Goal: Find specific page/section: Find specific page/section

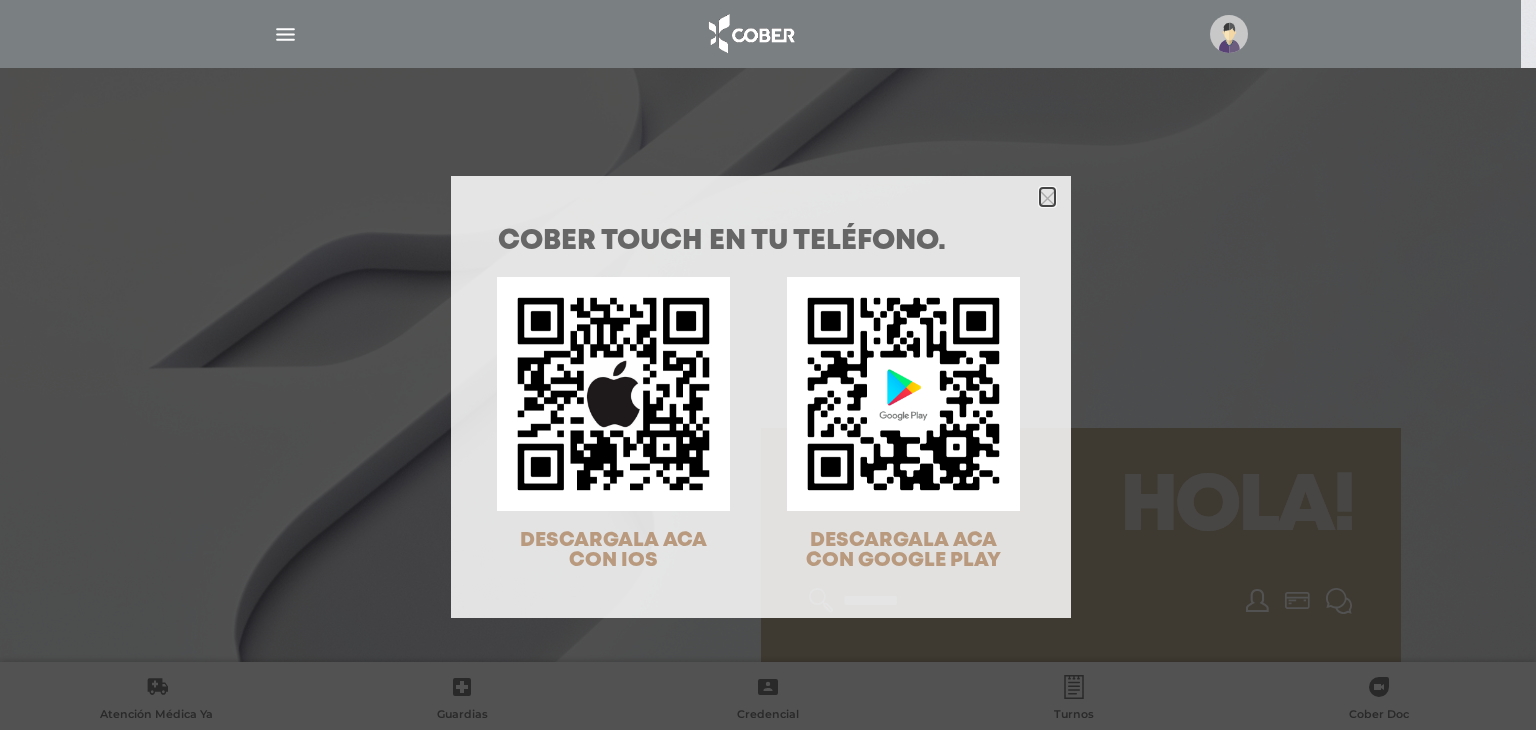
click at [1040, 200] on icon "Close" at bounding box center [1047, 198] width 15 height 15
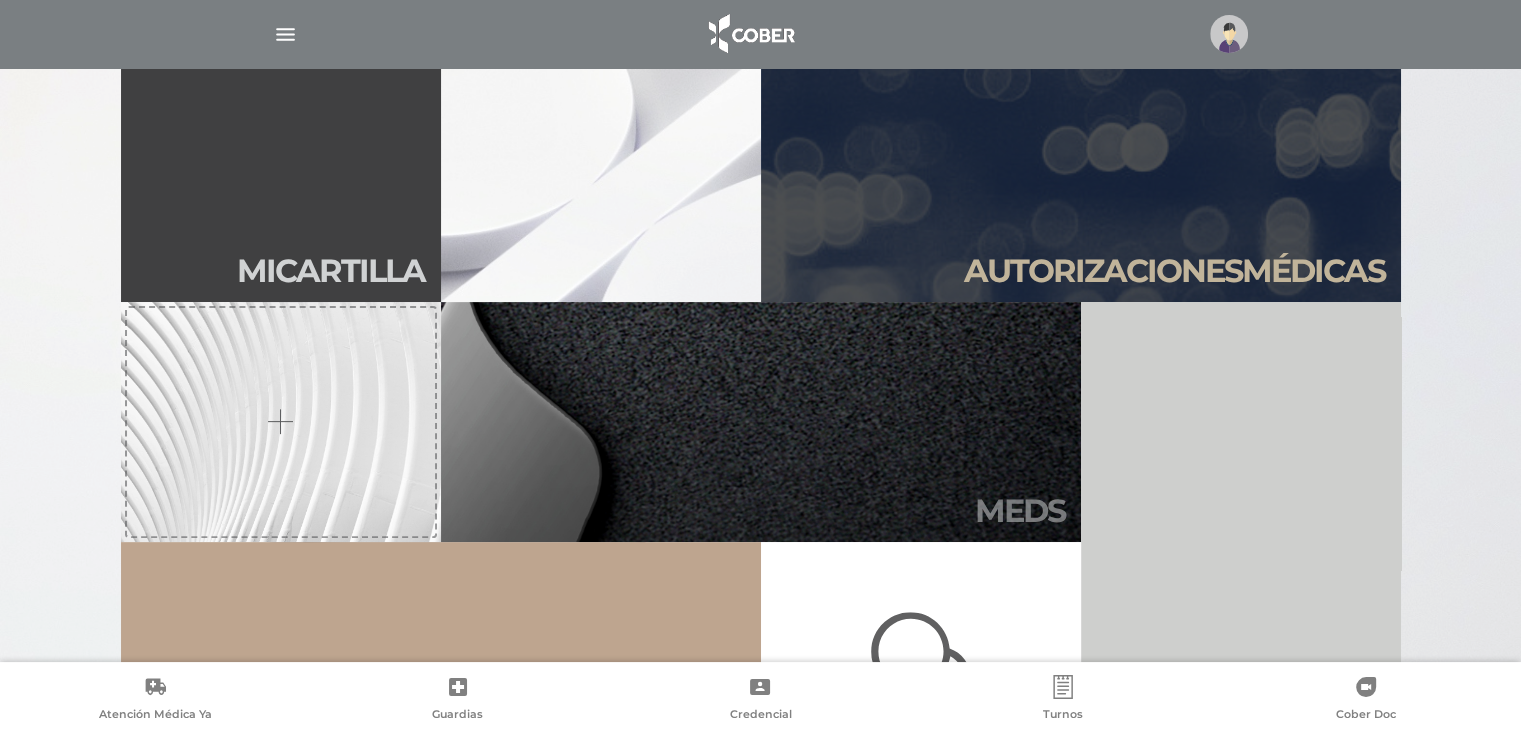
scroll to position [700, 0]
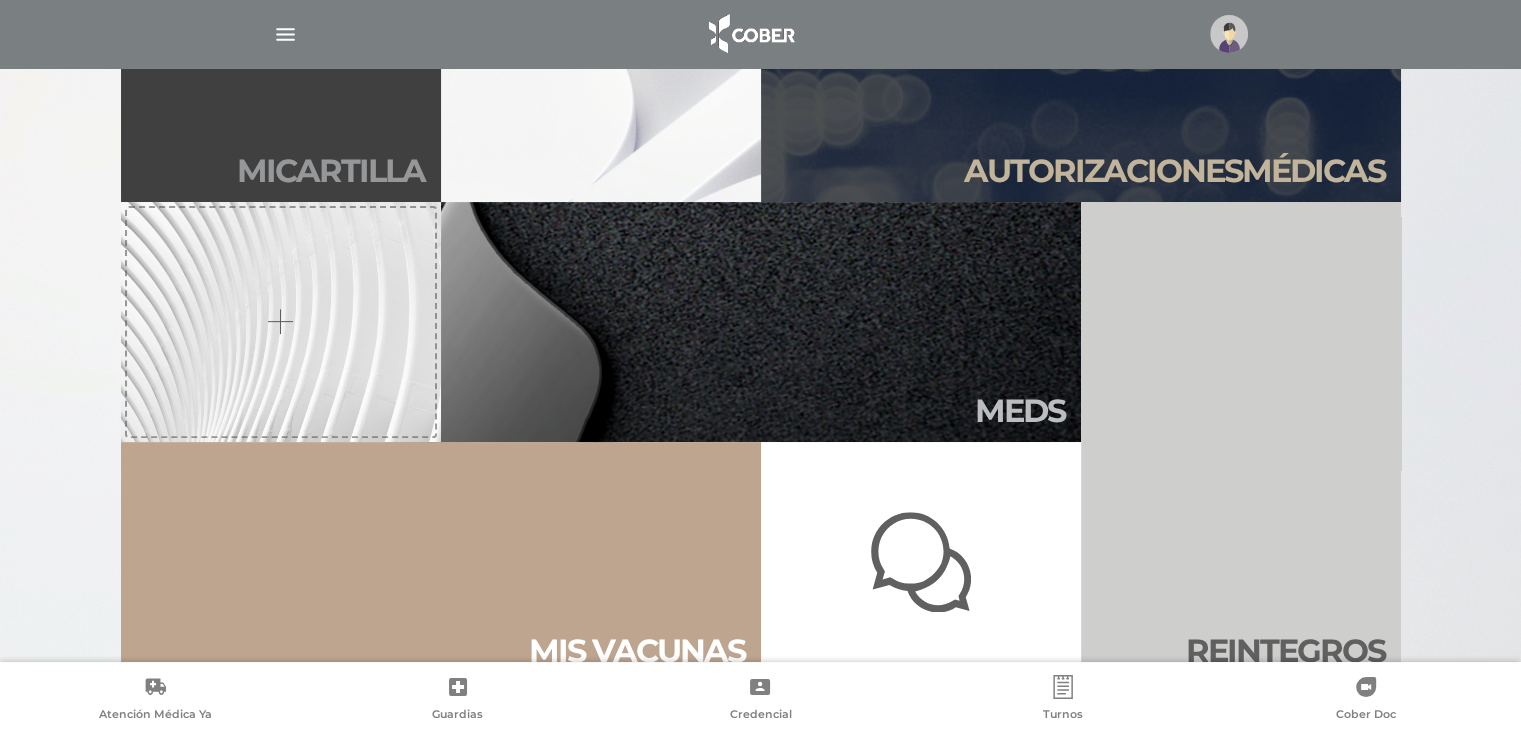
click at [248, 129] on link "Mi car tilla" at bounding box center [281, 82] width 320 height 240
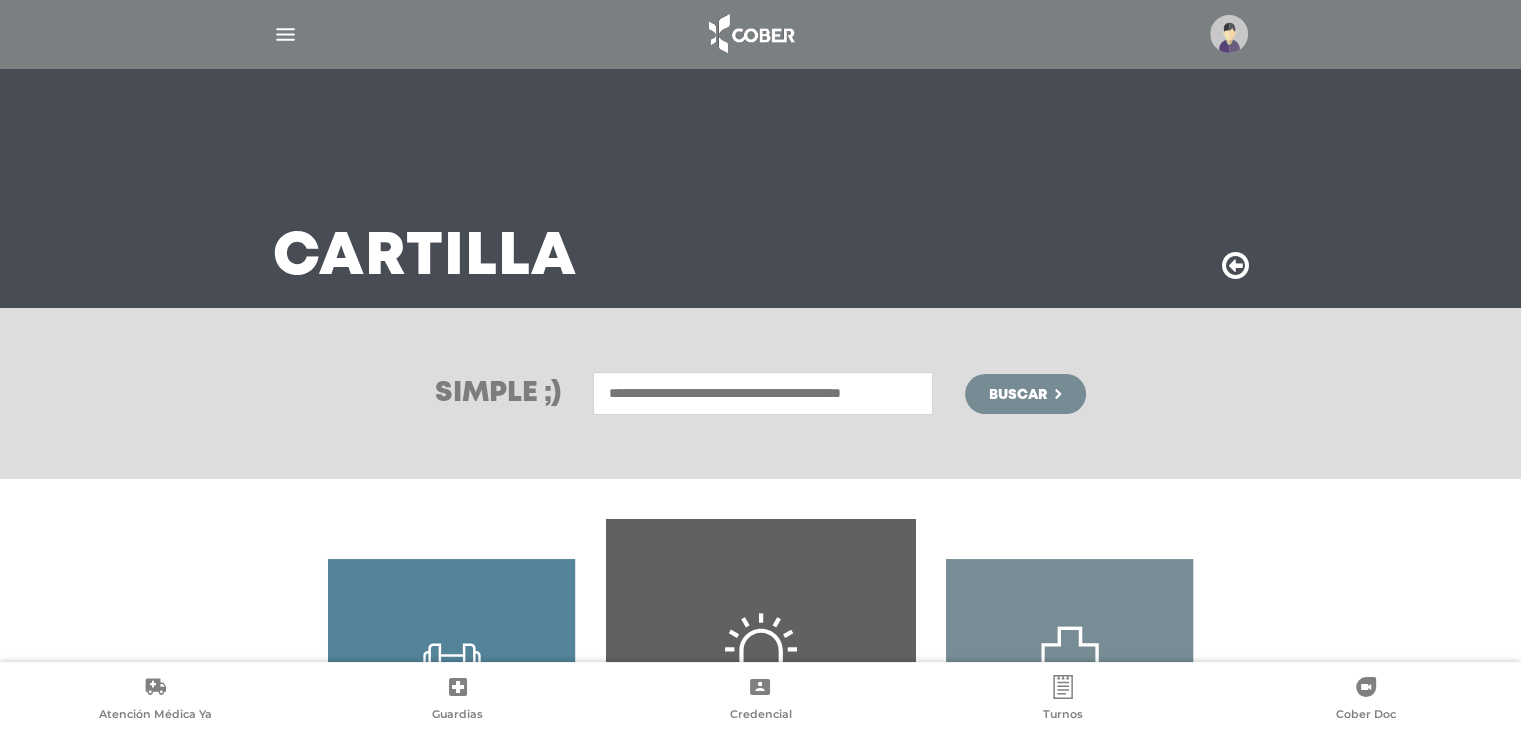
scroll to position [296, 0]
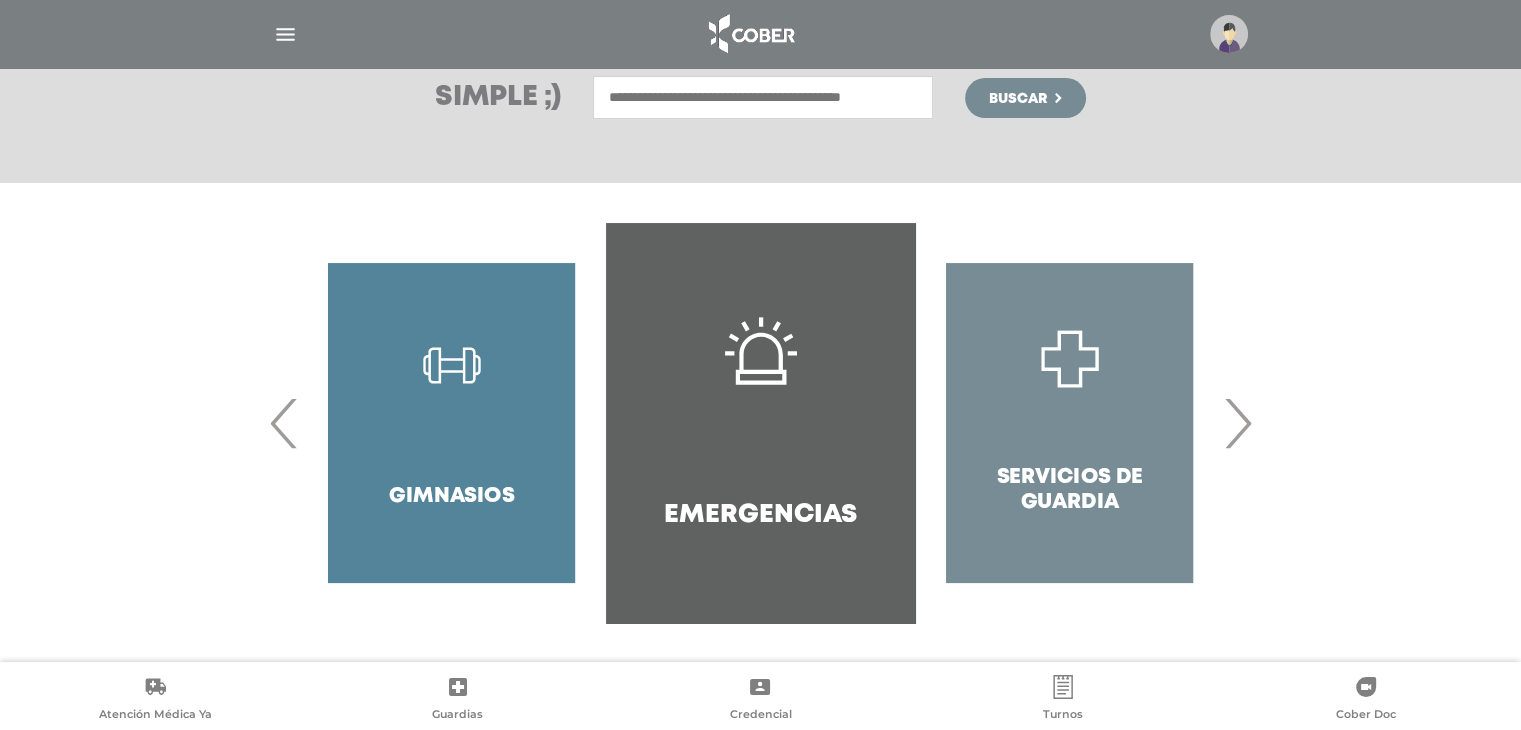
click at [1245, 427] on span "›" at bounding box center [1237, 423] width 39 height 108
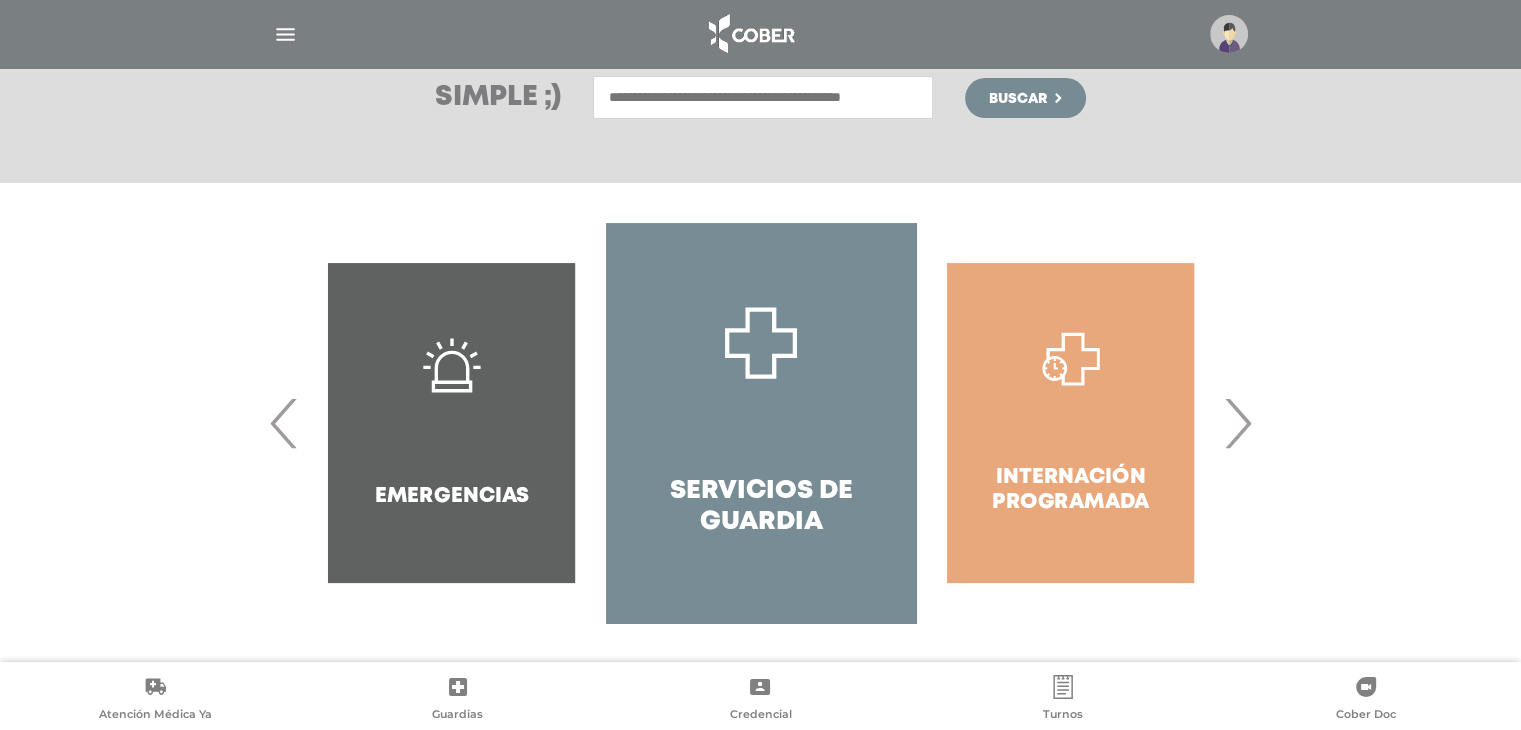
click at [1240, 429] on span "›" at bounding box center [1237, 423] width 39 height 108
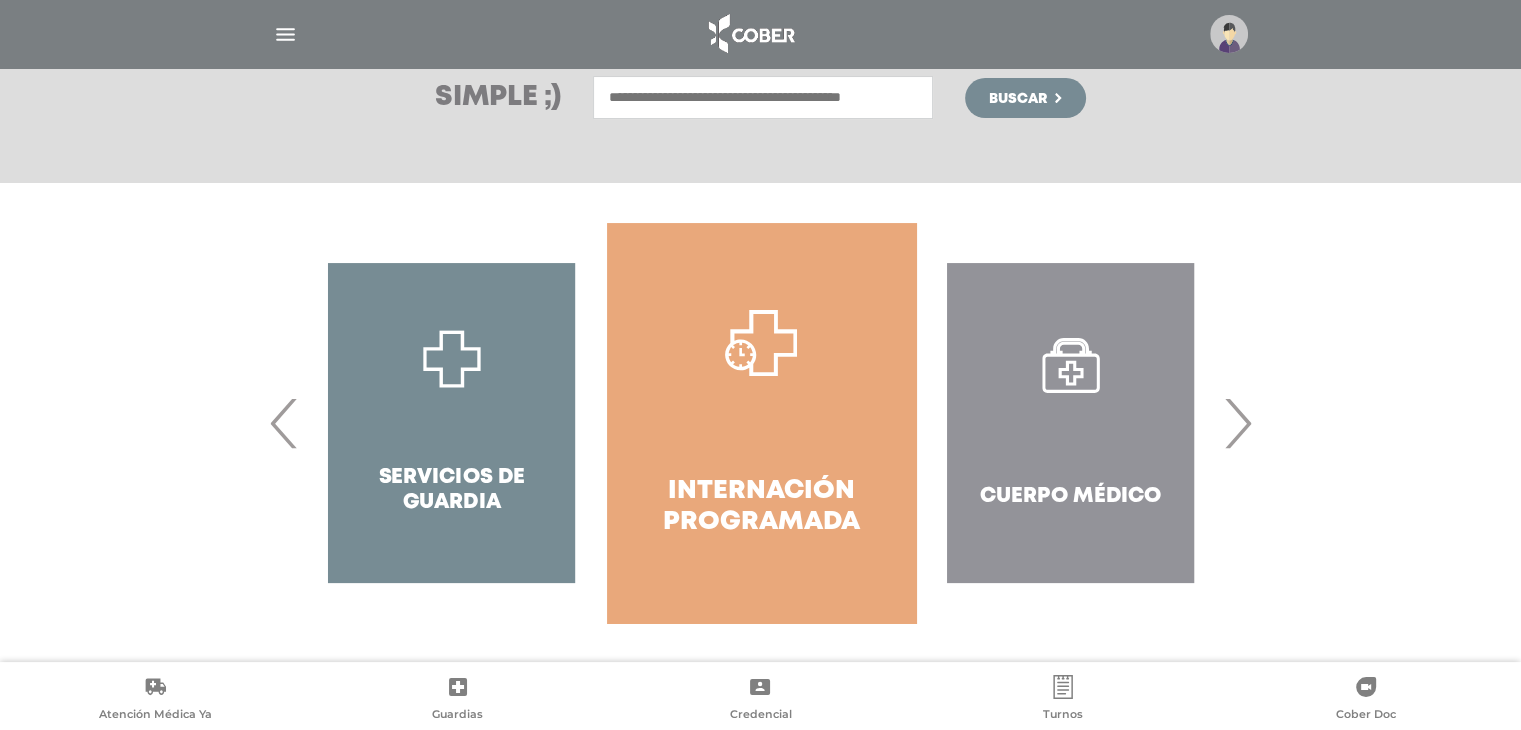
click at [1240, 429] on span "›" at bounding box center [1237, 423] width 39 height 108
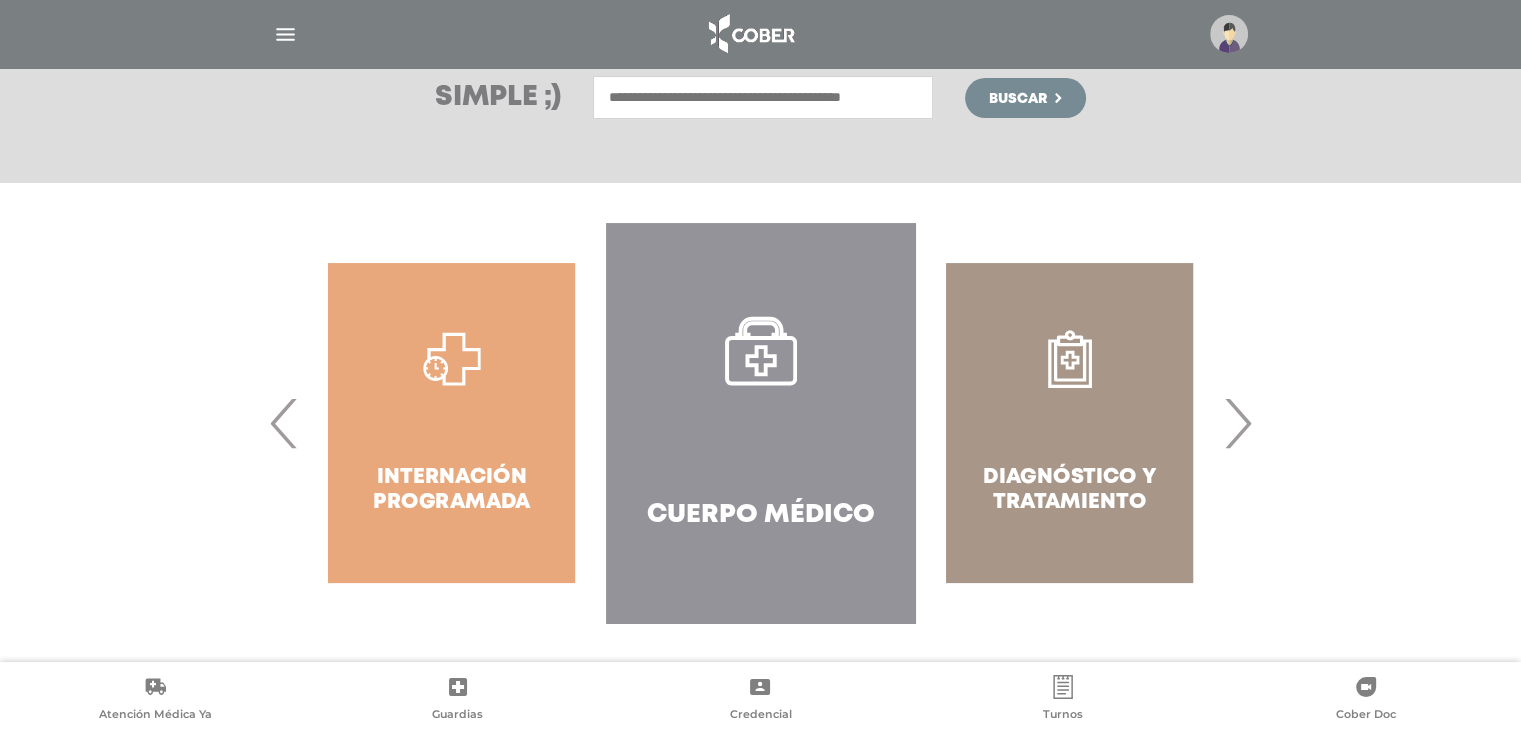
click at [1240, 421] on span "›" at bounding box center [1237, 423] width 39 height 108
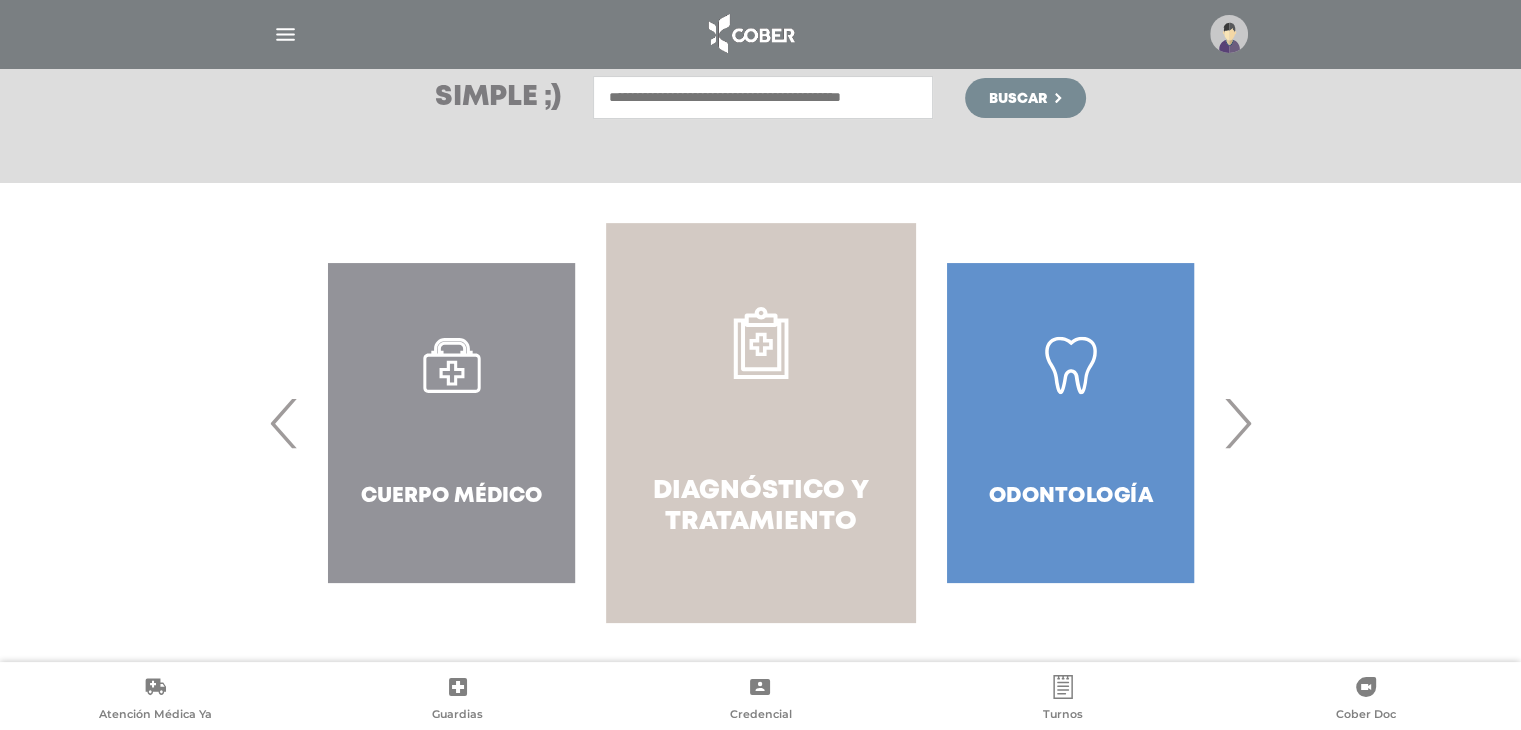
click at [728, 373] on icon at bounding box center [761, 343] width 72 height 72
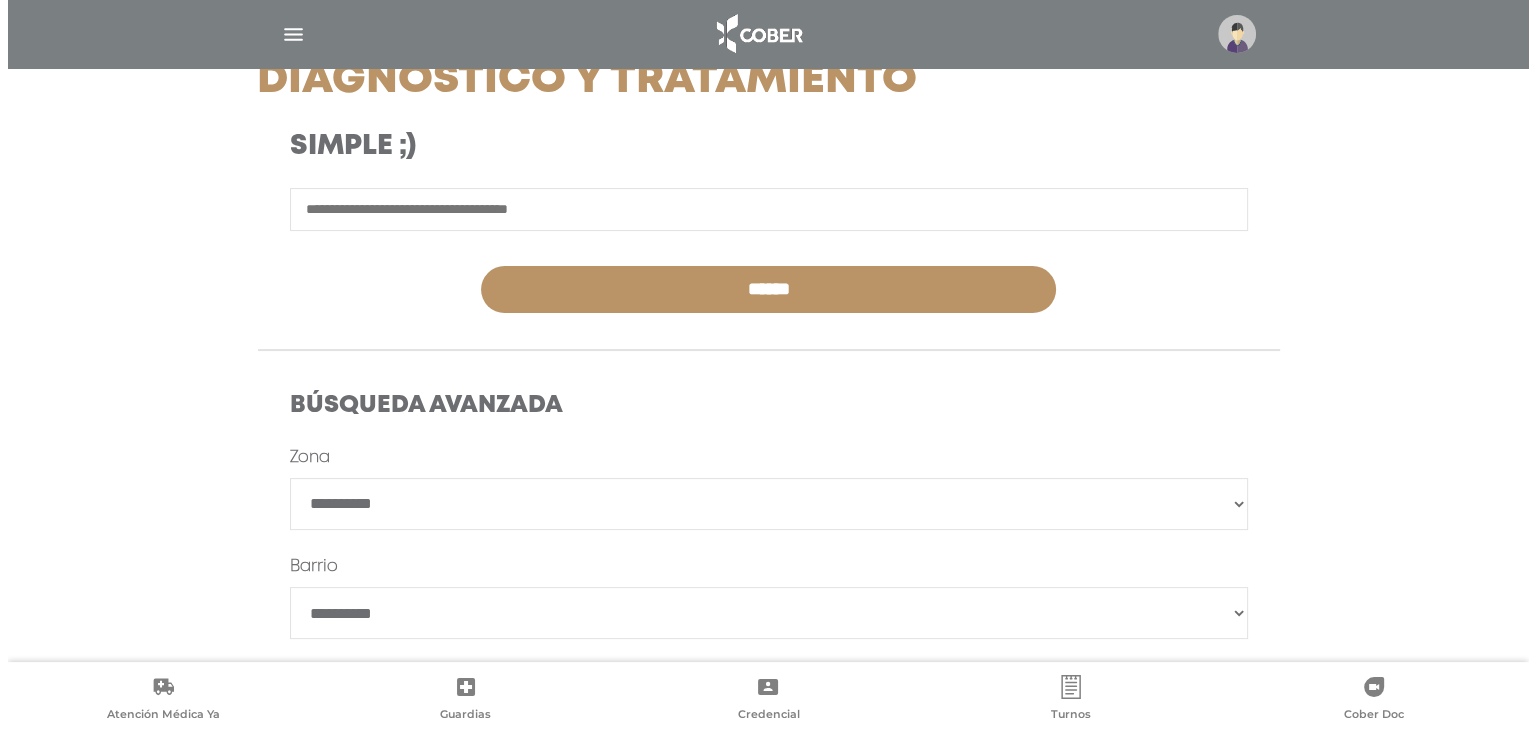
scroll to position [400, 0]
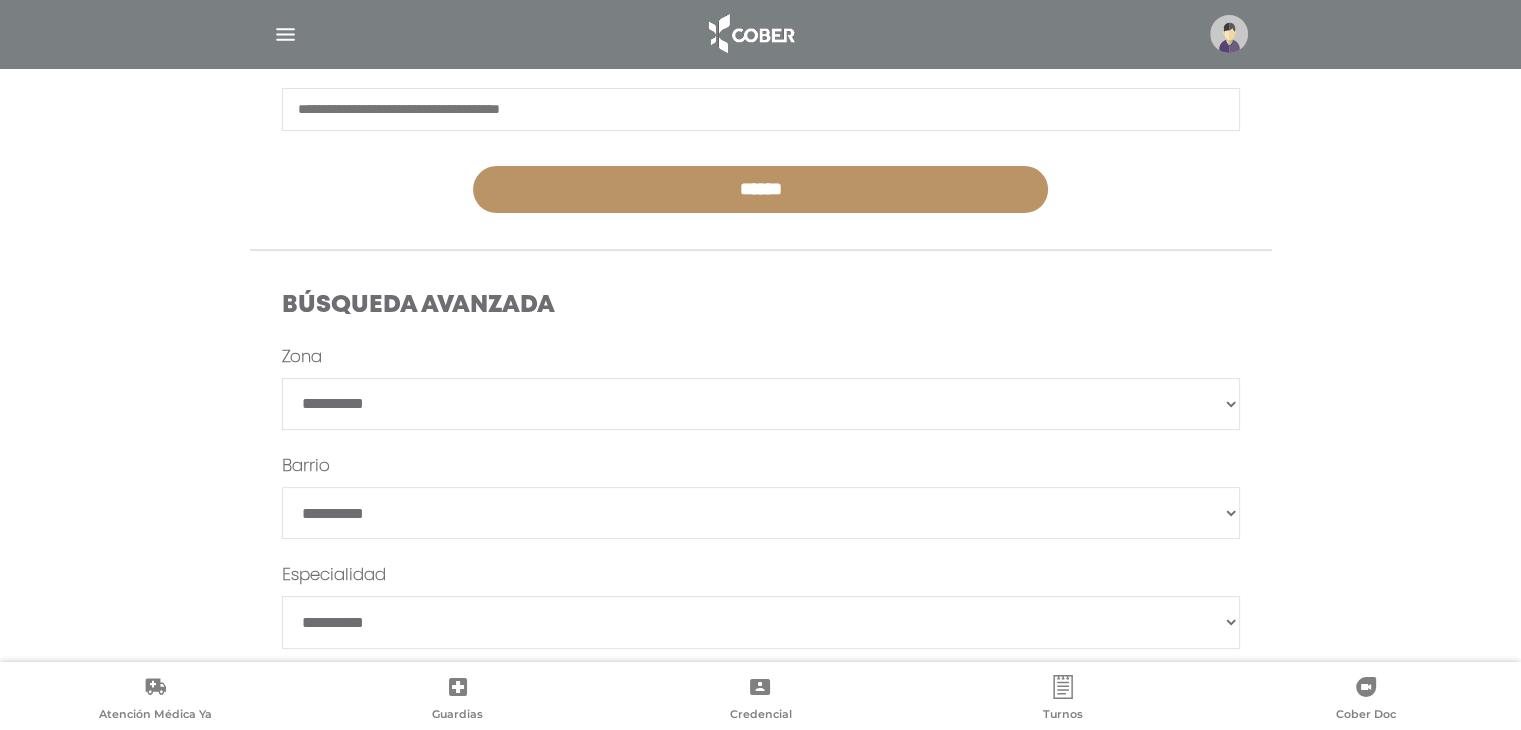
click at [291, 24] on img "button" at bounding box center [285, 34] width 25 height 25
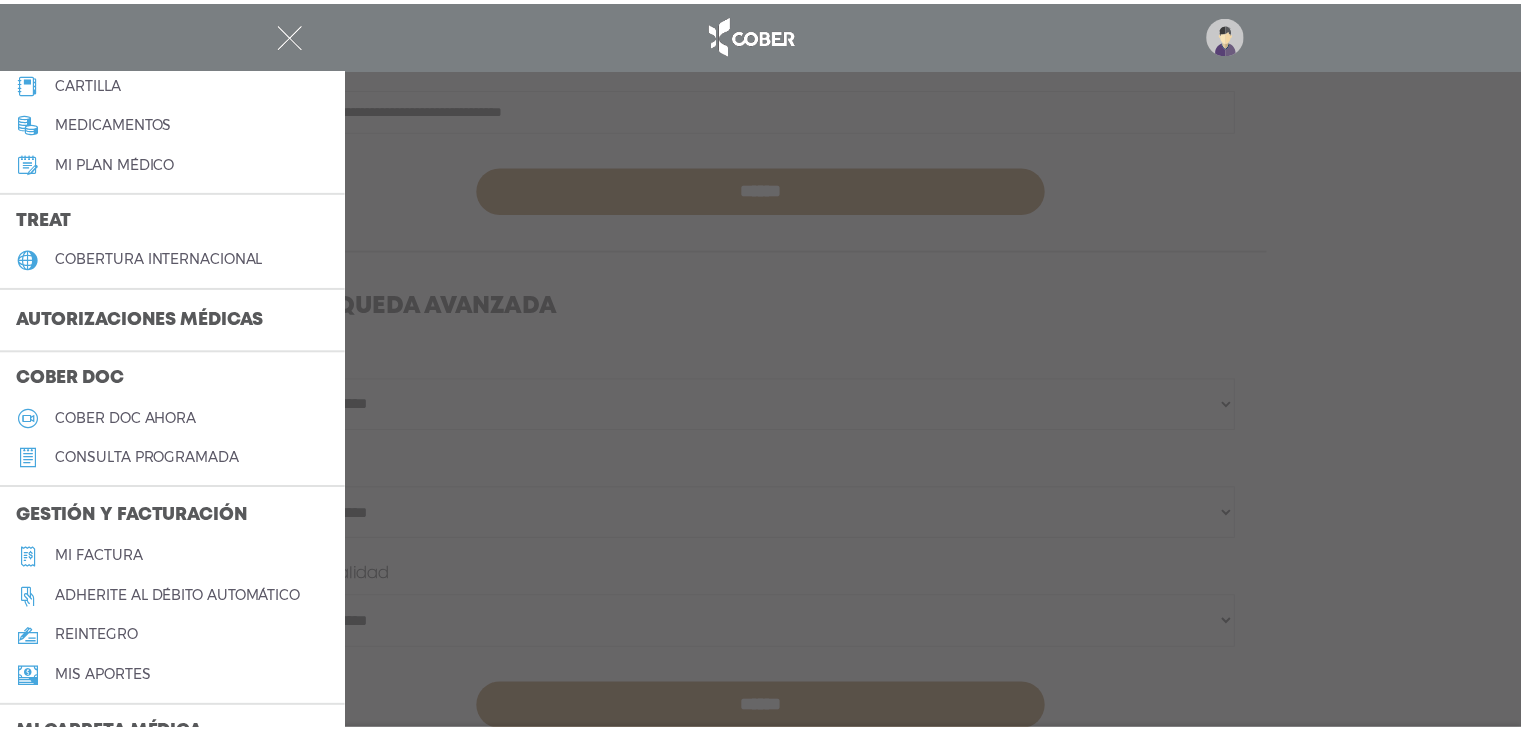
scroll to position [0, 0]
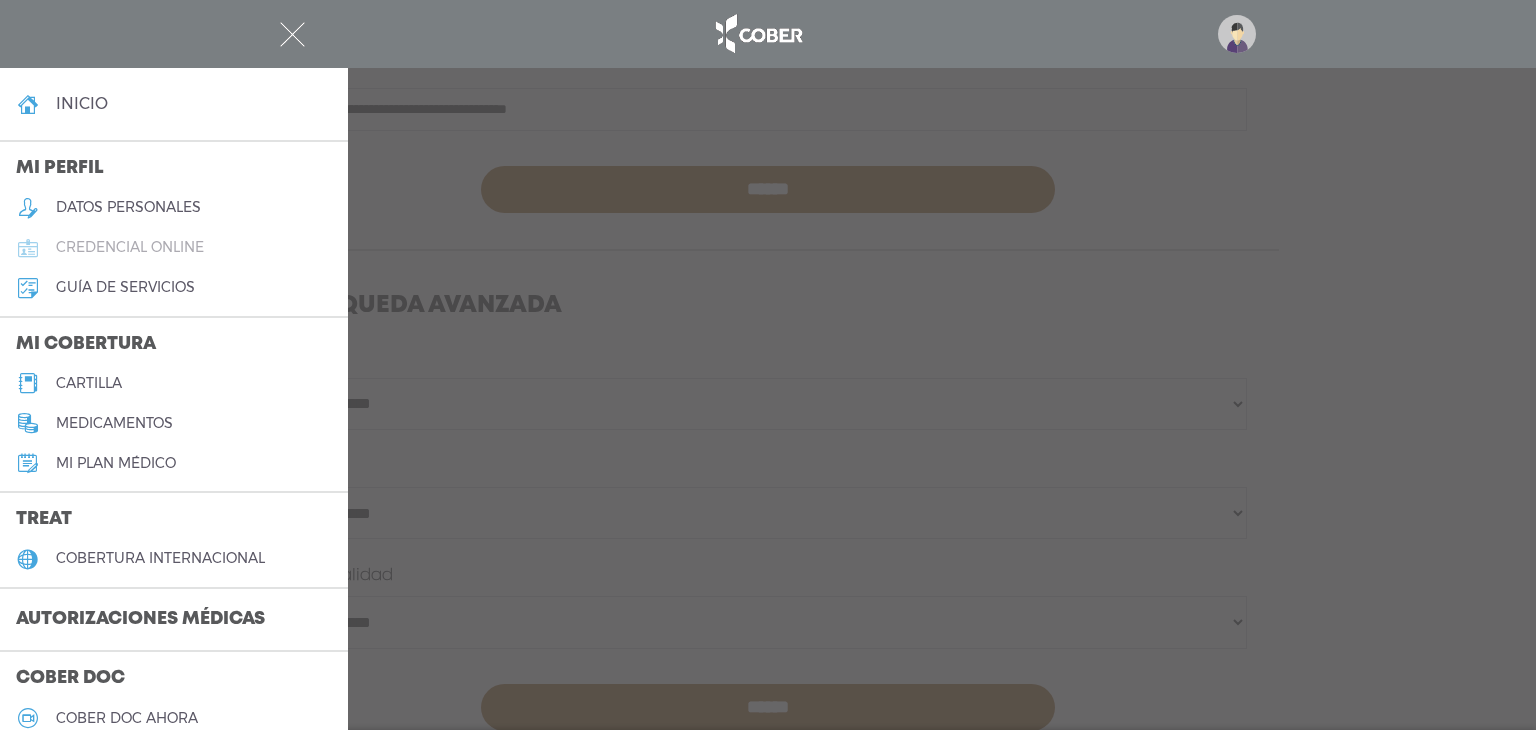
click at [149, 245] on h5 "credencial online" at bounding box center [130, 247] width 148 height 17
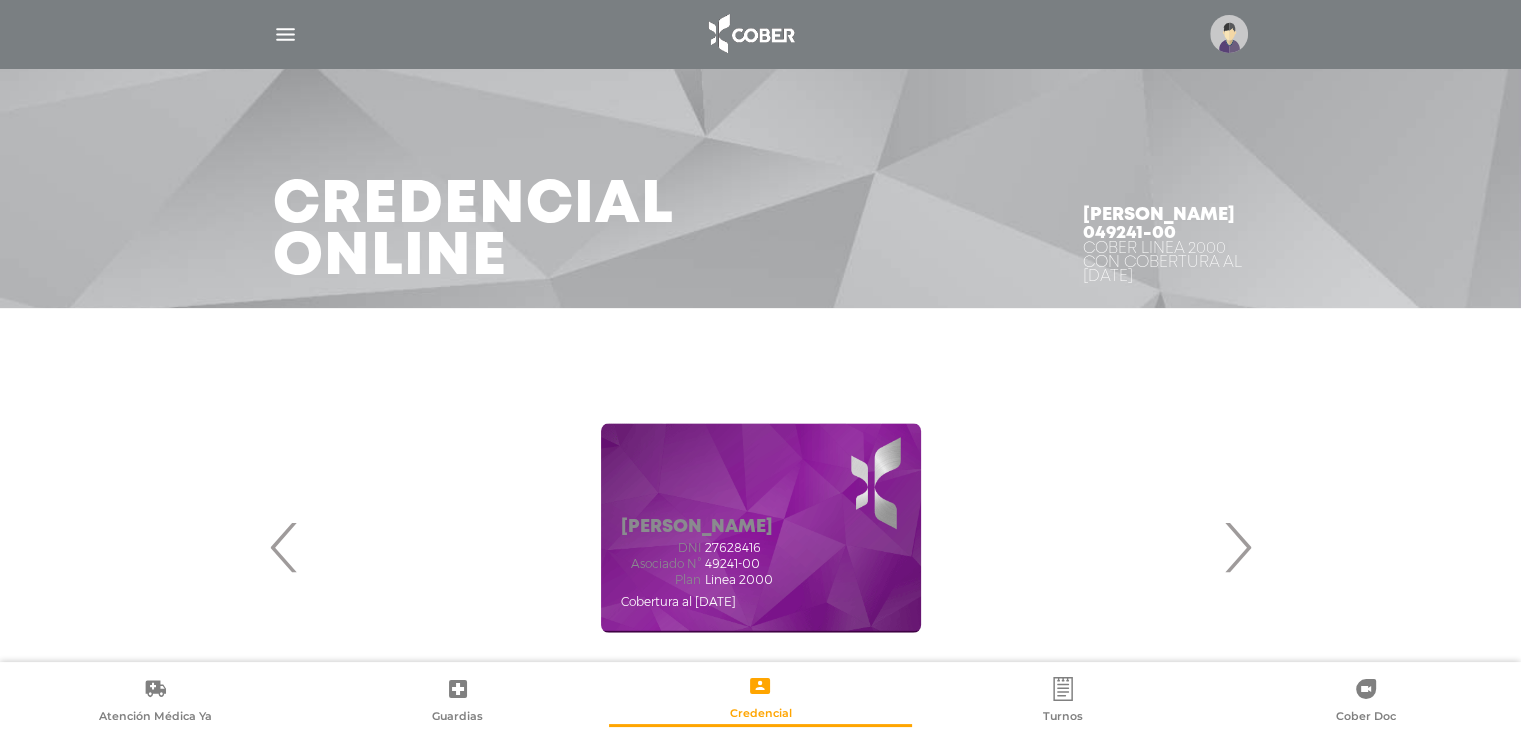
scroll to position [200, 0]
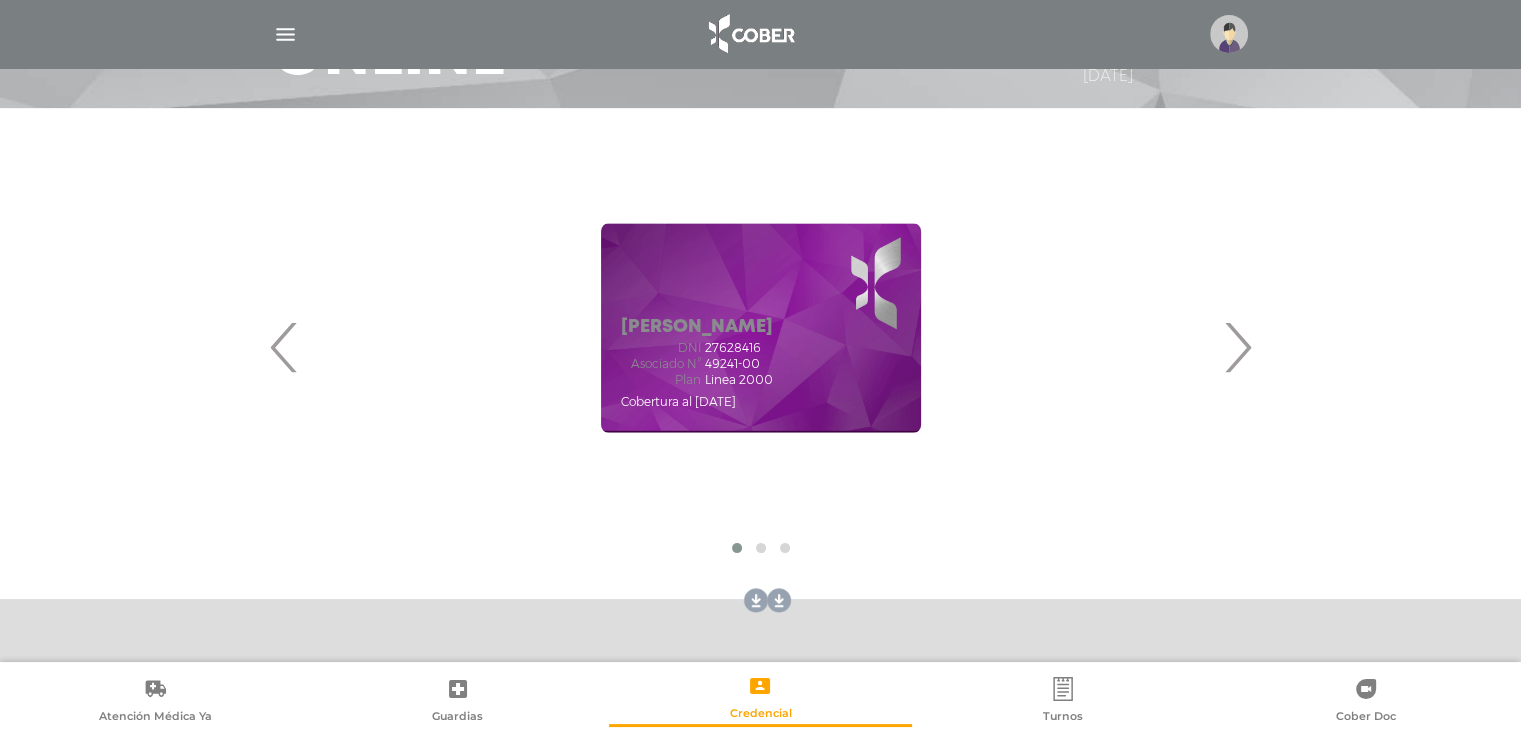
click at [1238, 360] on span "›" at bounding box center [1237, 347] width 39 height 108
click at [272, 369] on span "‹" at bounding box center [284, 347] width 39 height 108
